Goal: Navigation & Orientation: Find specific page/section

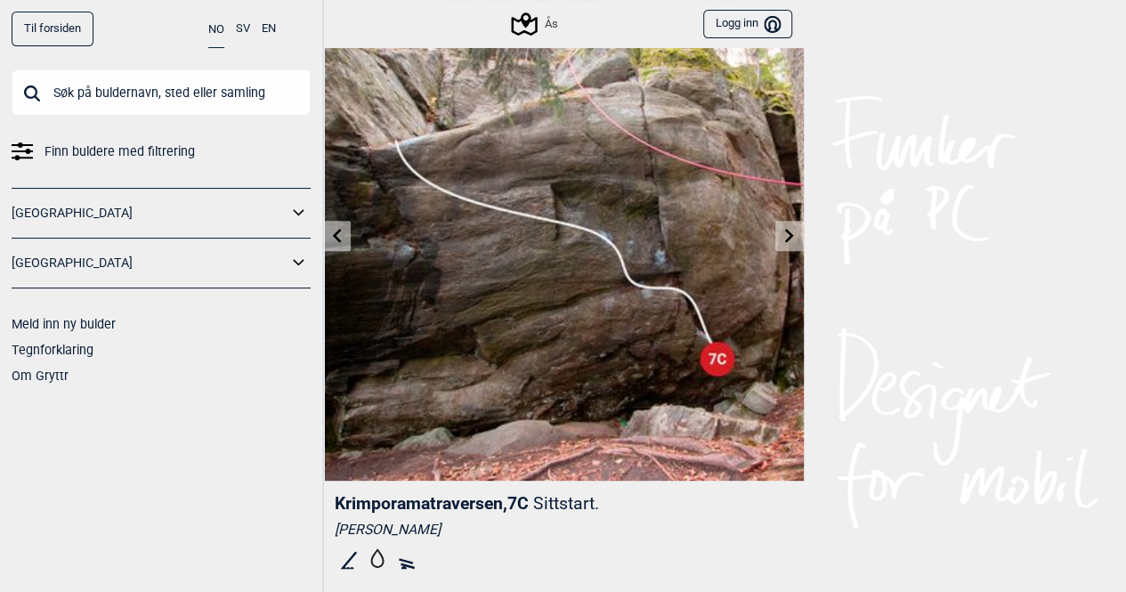
scroll to position [80, 0]
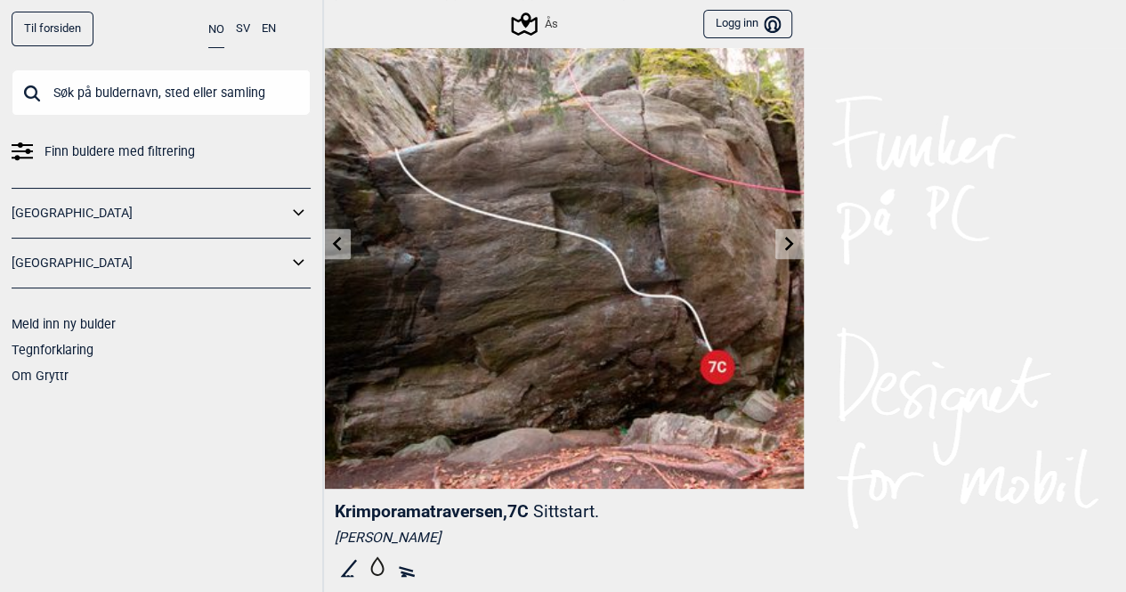
click at [337, 244] on icon at bounding box center [336, 243] width 14 height 14
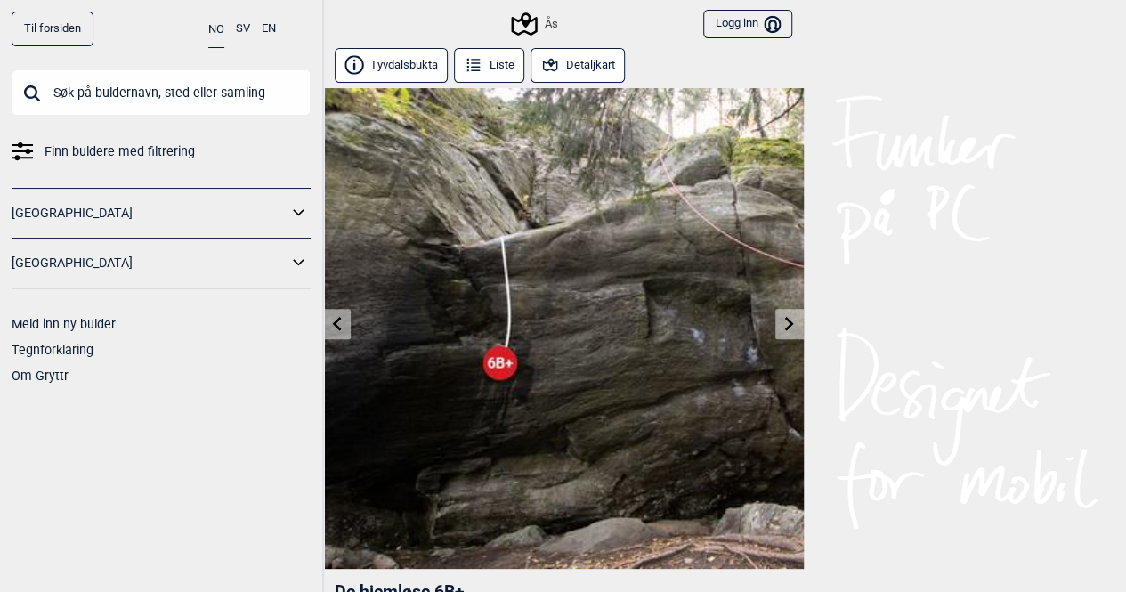
click at [785, 308] on img at bounding box center [563, 328] width 481 height 481
click at [785, 324] on icon at bounding box center [790, 323] width 14 height 14
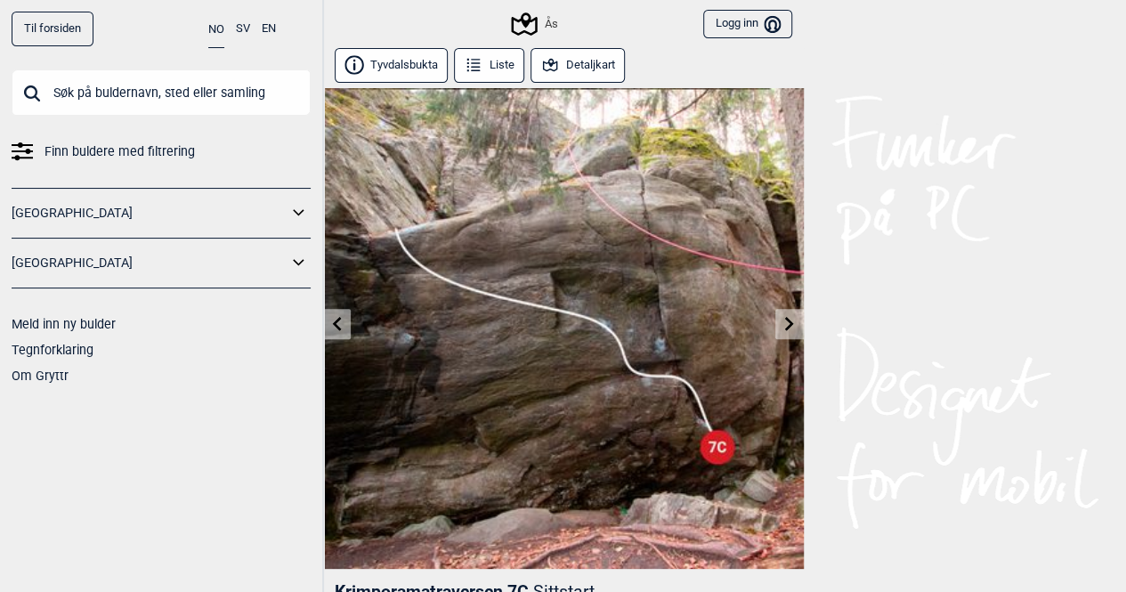
click at [785, 324] on icon at bounding box center [790, 323] width 14 height 14
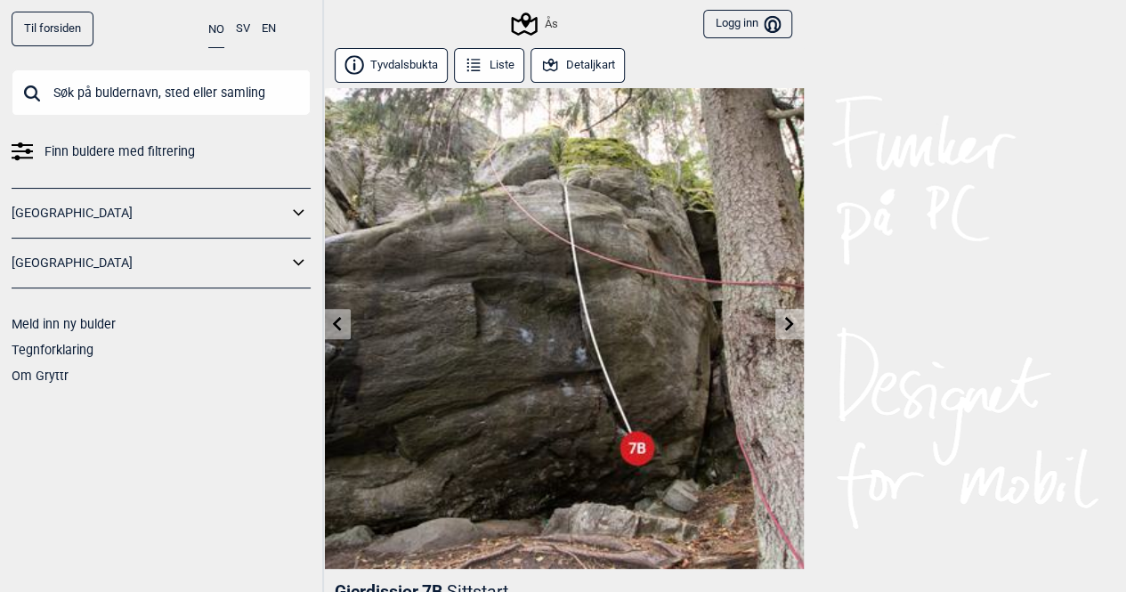
click at [793, 315] on link at bounding box center [789, 324] width 28 height 29
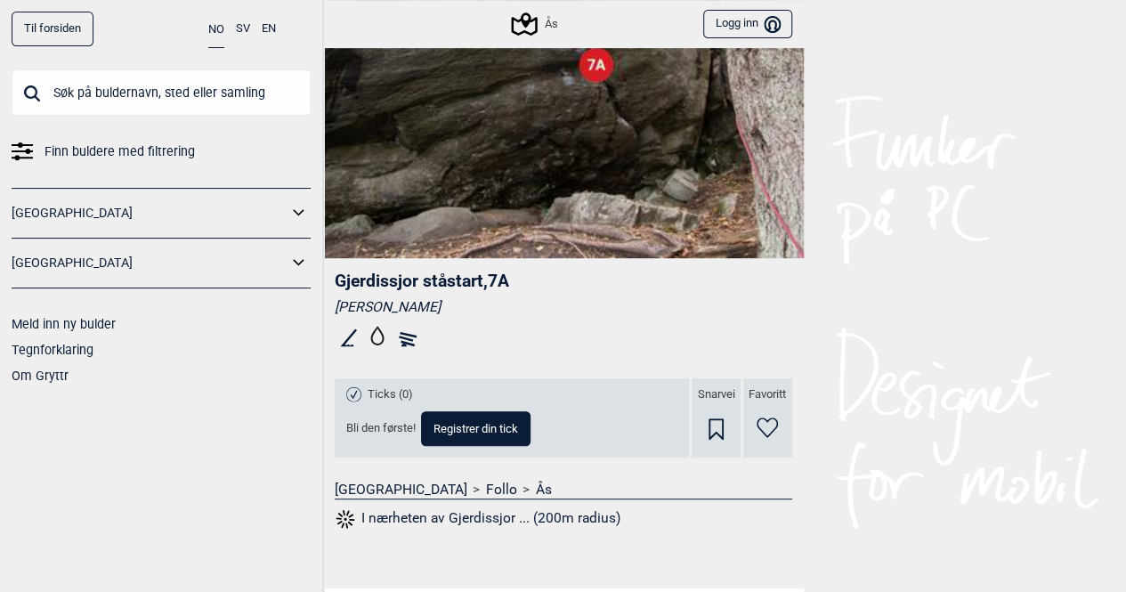
scroll to position [485, 0]
